Goal: Communication & Community: Participate in discussion

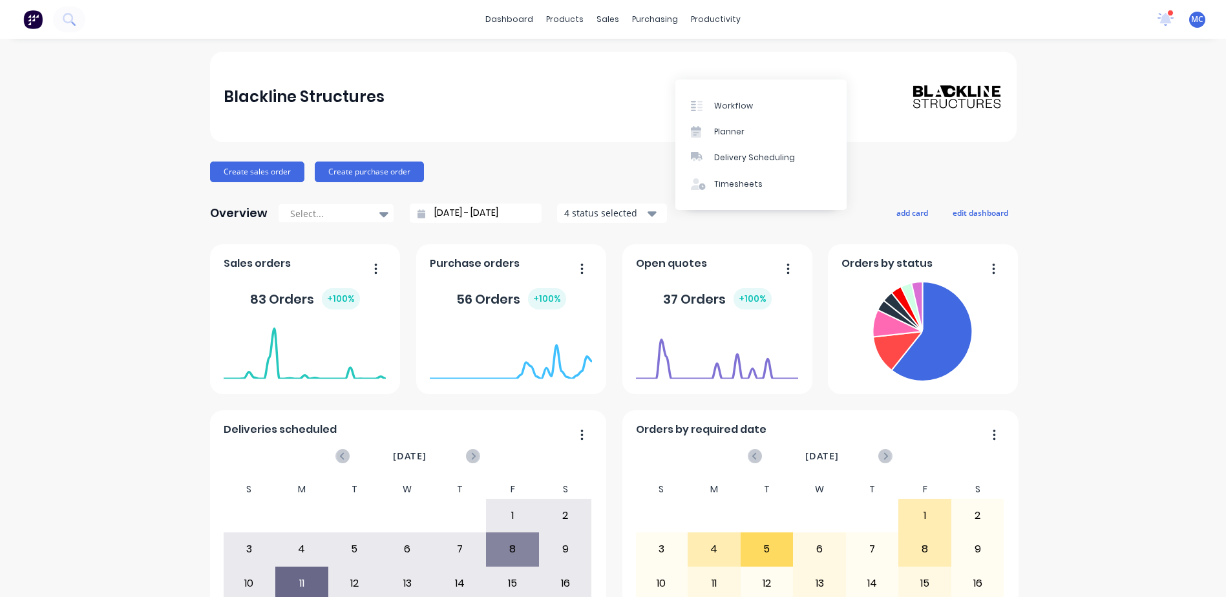
click at [717, 100] on div "Workflow" at bounding box center [733, 106] width 39 height 12
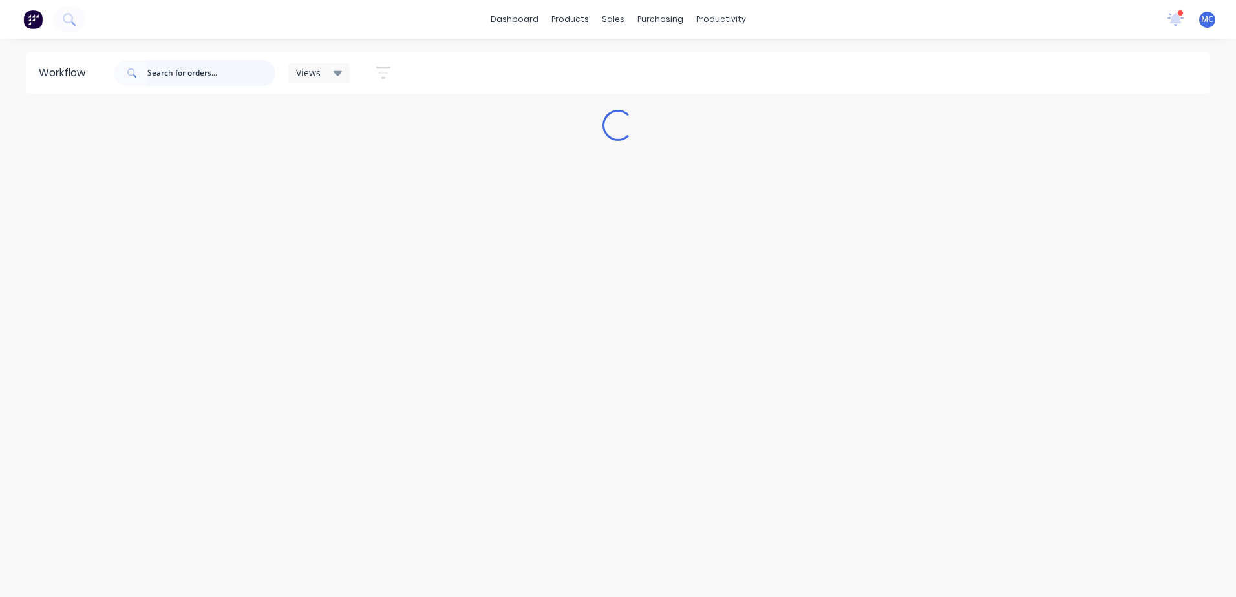
click at [173, 67] on input "text" at bounding box center [211, 73] width 128 height 26
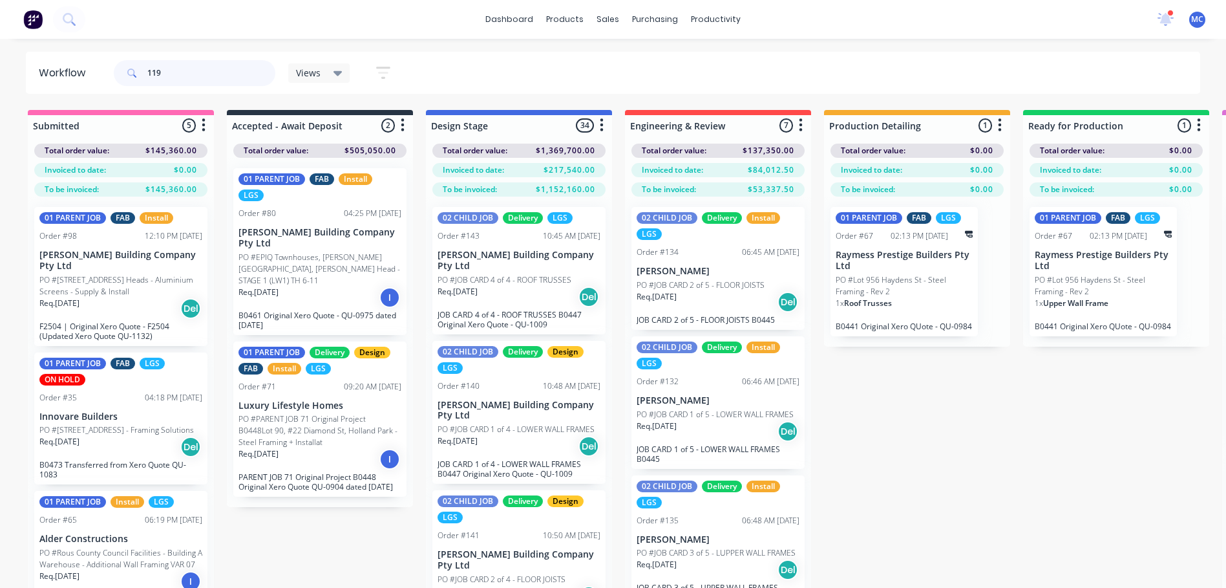
type input "119"
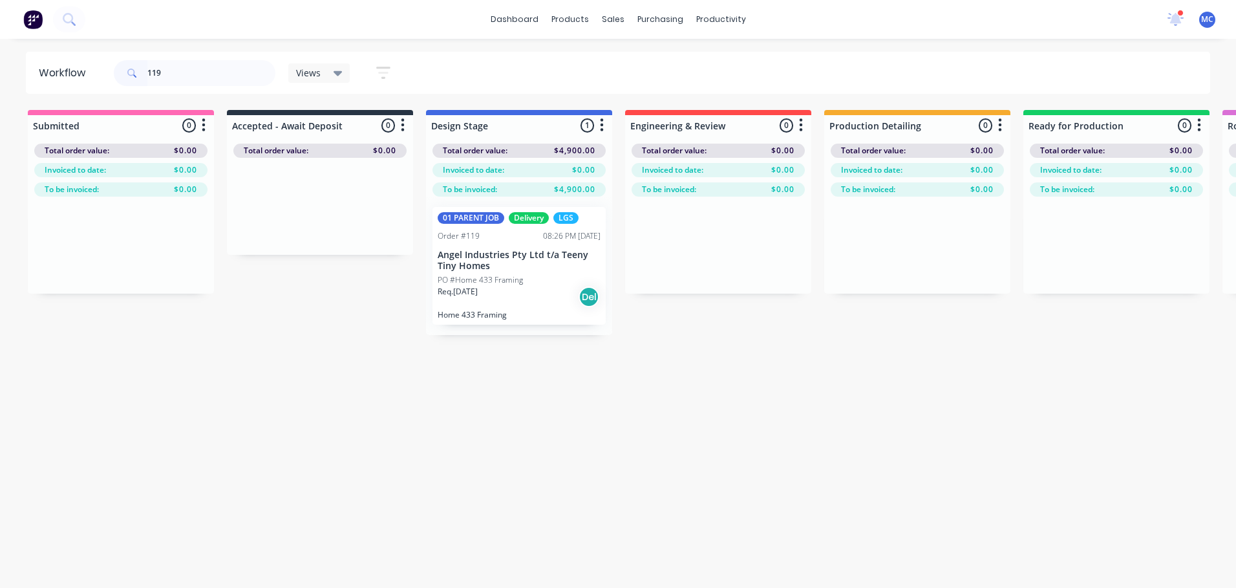
click at [513, 297] on div "Req. [DATE] Del" at bounding box center [519, 297] width 163 height 22
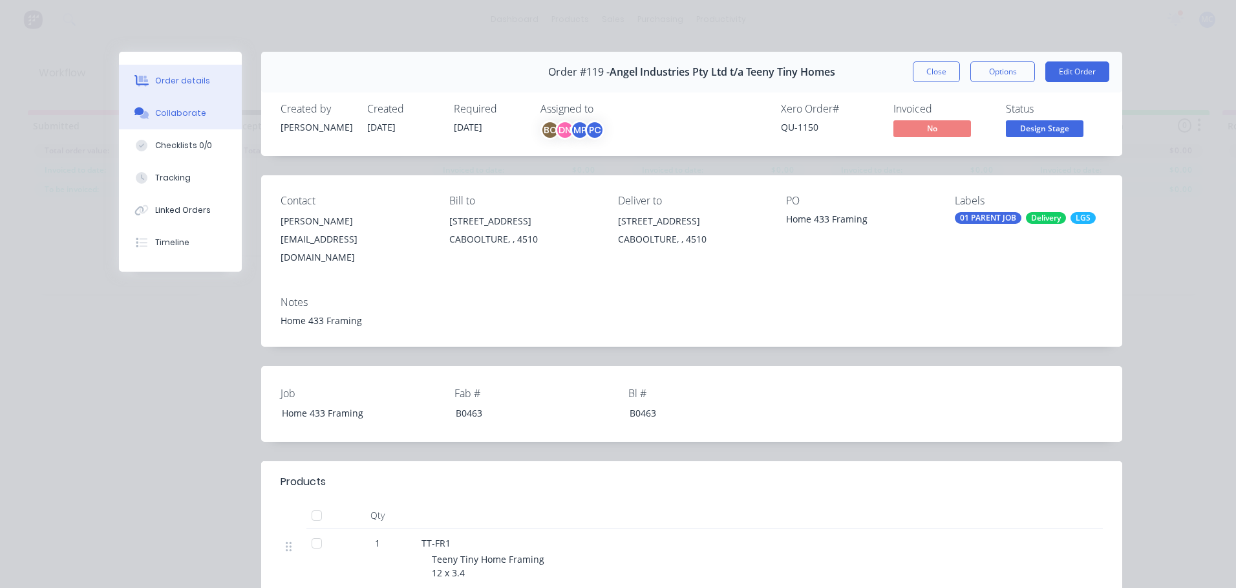
click at [157, 103] on button "Collaborate" at bounding box center [180, 113] width 123 height 32
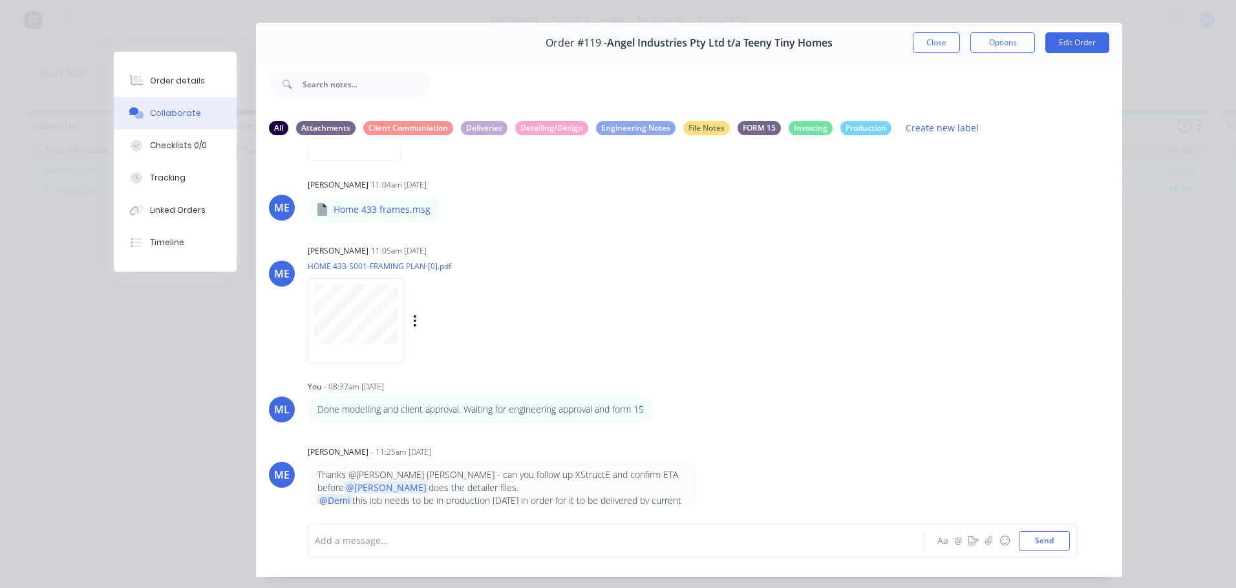
scroll to position [69, 0]
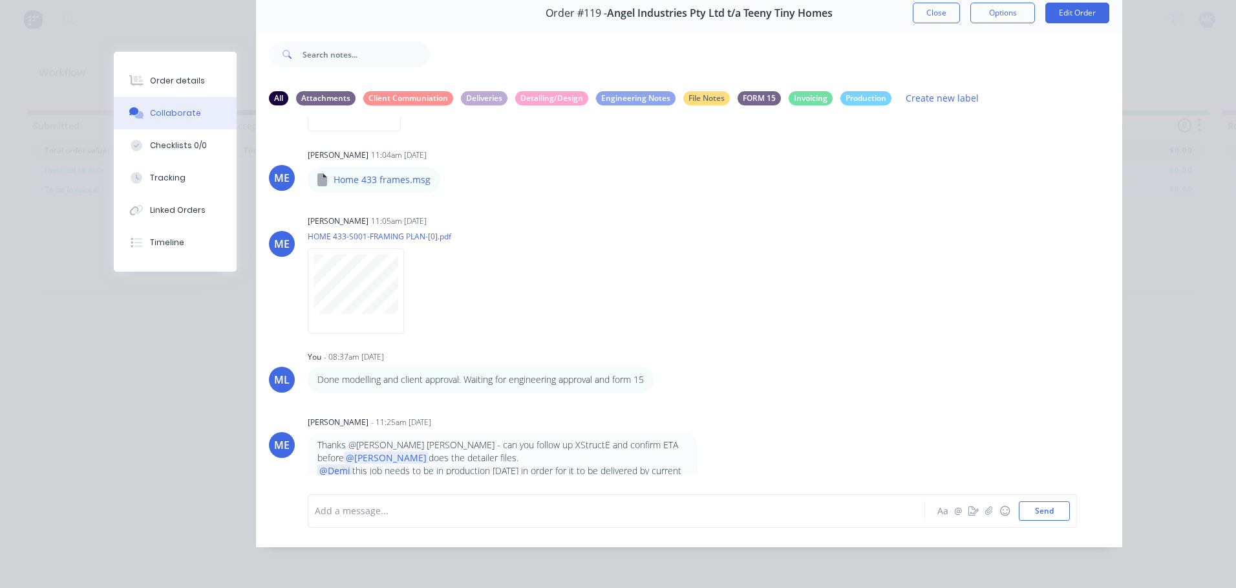
click at [442, 498] on div "Add a message... Aa @ ☺ Send" at bounding box center [692, 511] width 769 height 34
click at [449, 511] on div at bounding box center [598, 511] width 566 height 14
click at [985, 507] on icon "button" at bounding box center [988, 510] width 7 height 8
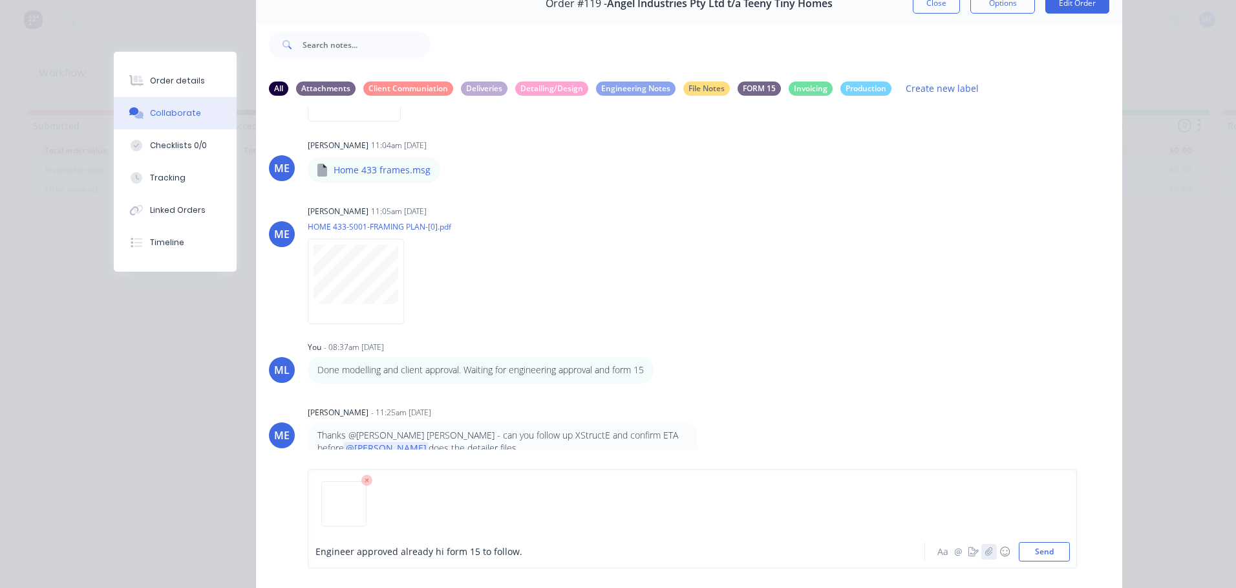
scroll to position [134, 0]
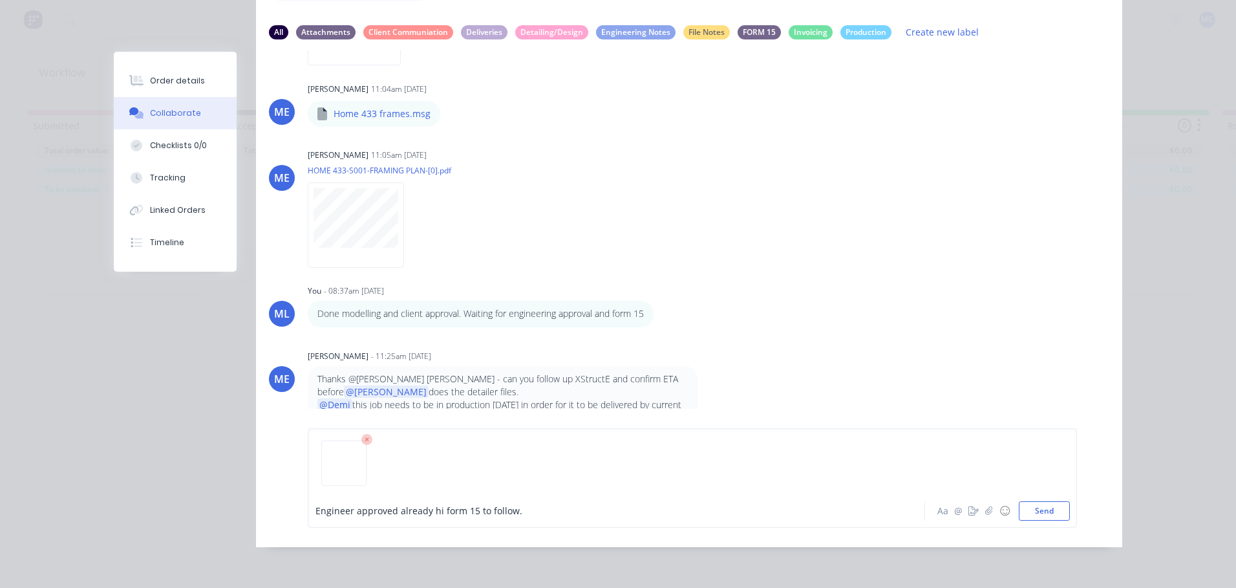
click at [561, 513] on div "Engineer approved already hi form 15 to follow." at bounding box center [598, 511] width 566 height 14
click at [430, 513] on span "Engineer approved already hi form 15 to follow." at bounding box center [418, 510] width 207 height 12
click at [539, 515] on div "Engineer approved already, form 15 to follow." at bounding box center [598, 511] width 566 height 14
click at [1051, 510] on button "Send" at bounding box center [1044, 510] width 51 height 19
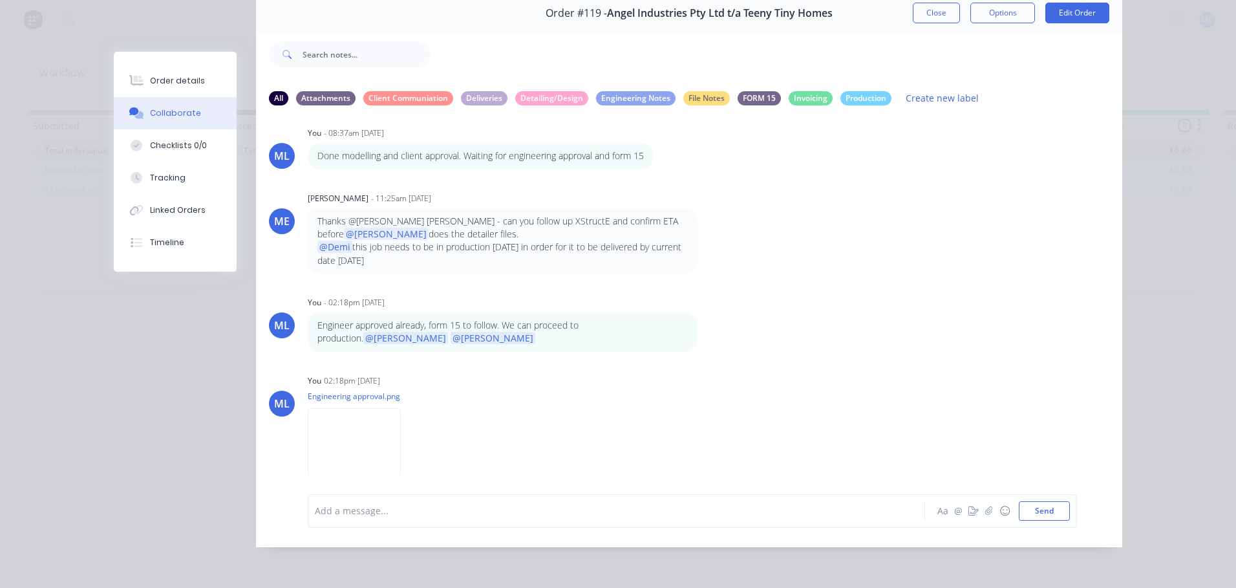
scroll to position [429, 0]
click at [399, 511] on div at bounding box center [598, 511] width 566 height 14
click at [454, 514] on span "FCP file ready for final frame checking and stacking." at bounding box center [566, 510] width 224 height 12
click at [454, 511] on span "FCP file ready for final frame checking and stacking." at bounding box center [566, 510] width 224 height 12
click at [473, 510] on span "FCP file ready for final frame checking and stacking." at bounding box center [566, 510] width 224 height 12
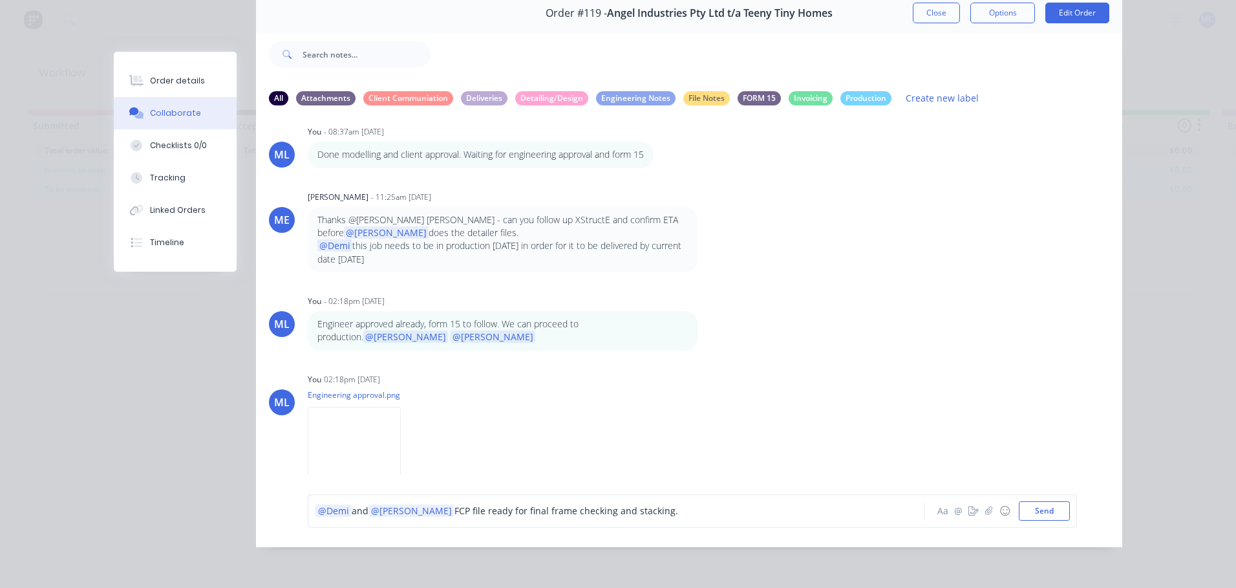
click at [646, 508] on div "@Demi and @[PERSON_NAME] FCP file ready for final frame checking and stacking." at bounding box center [598, 511] width 566 height 14
click at [1053, 508] on button "Send" at bounding box center [1044, 510] width 51 height 19
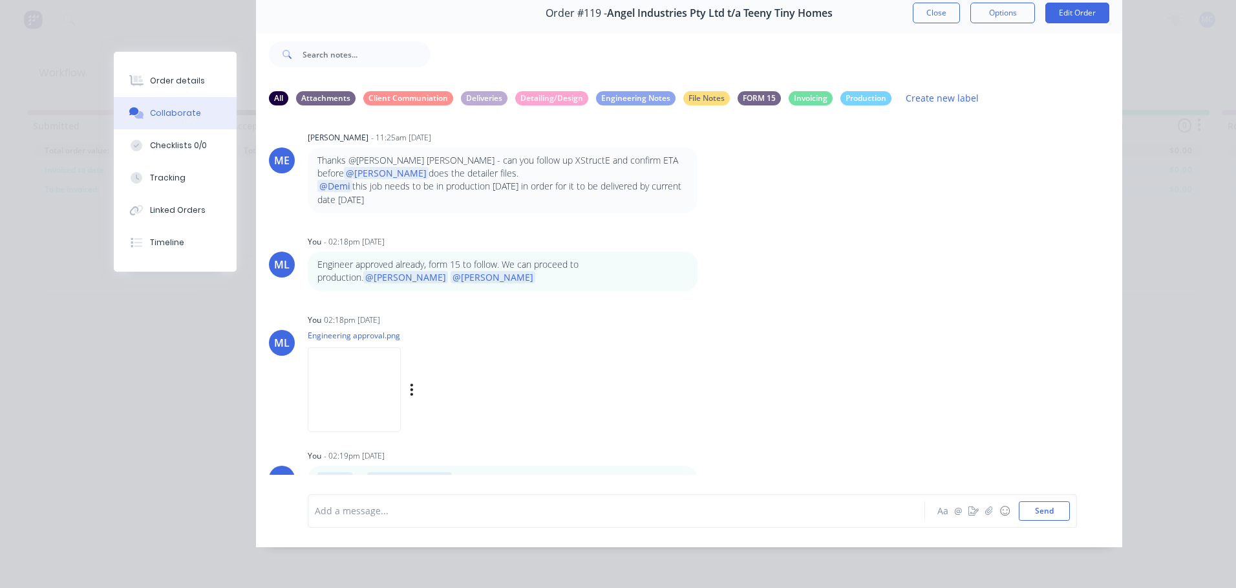
scroll to position [495, 0]
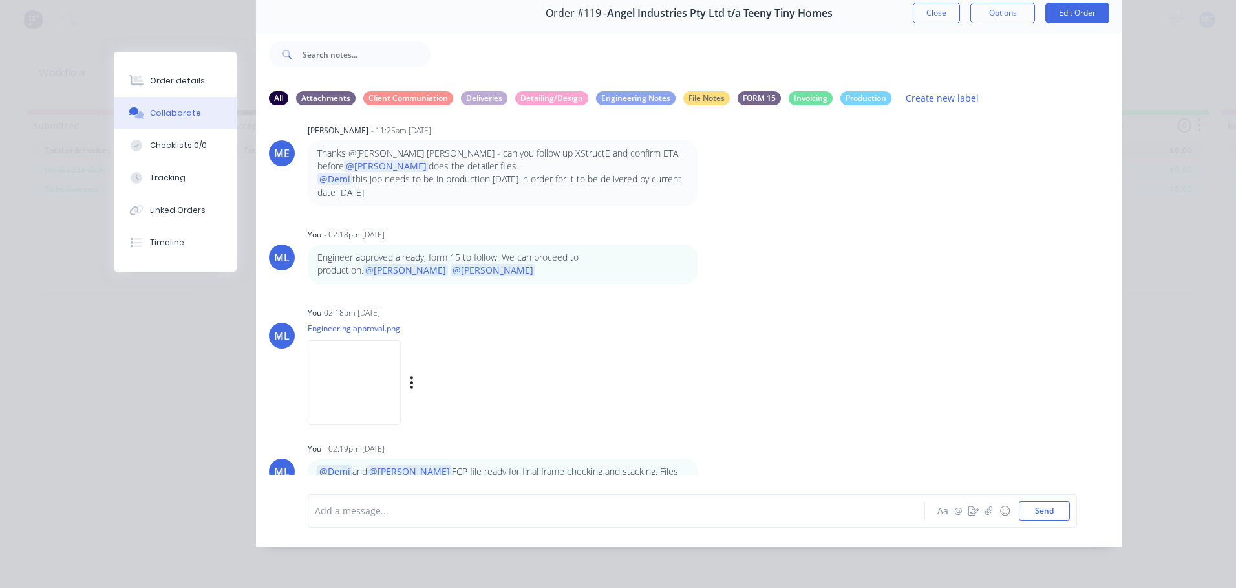
click at [339, 343] on img at bounding box center [354, 382] width 93 height 85
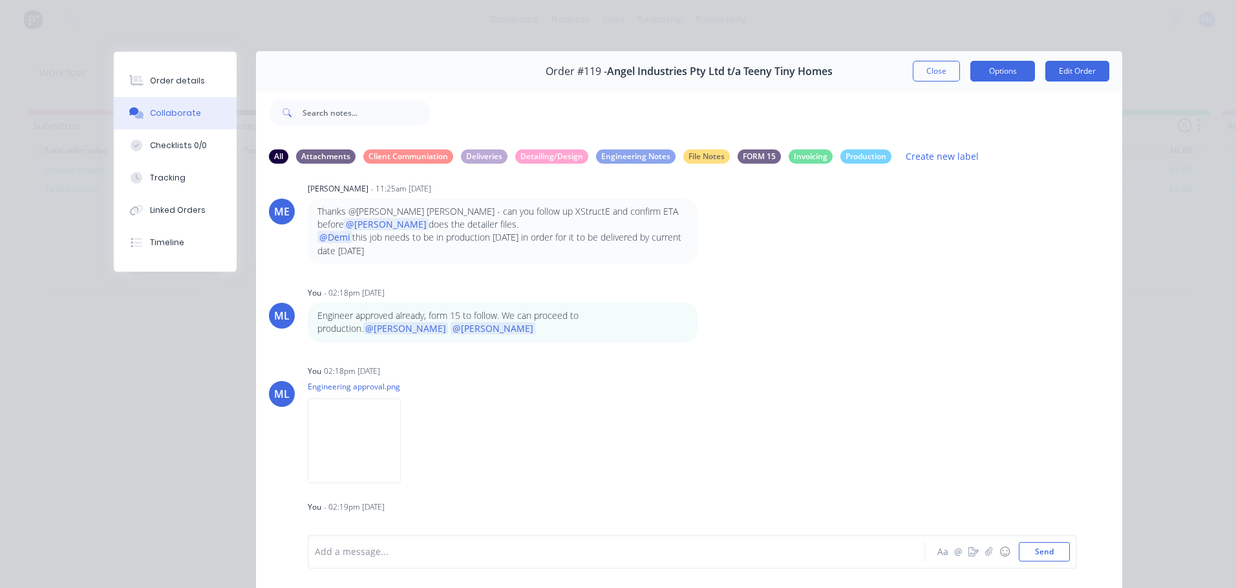
scroll to position [0, 0]
click at [919, 72] on button "Close" at bounding box center [936, 71] width 47 height 21
